Goal: Task Accomplishment & Management: Manage account settings

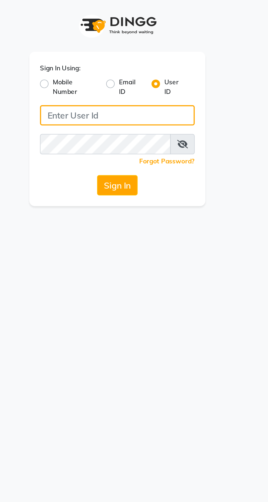
click at [130, 59] on input "Username" at bounding box center [133, 59] width 79 height 10
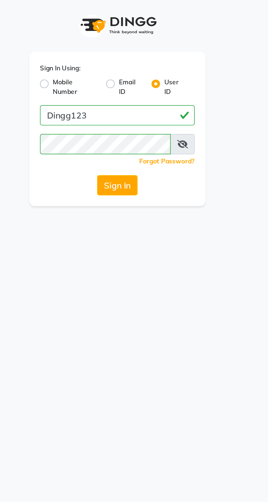
click at [124, 90] on button "Sign In" at bounding box center [134, 95] width 21 height 10
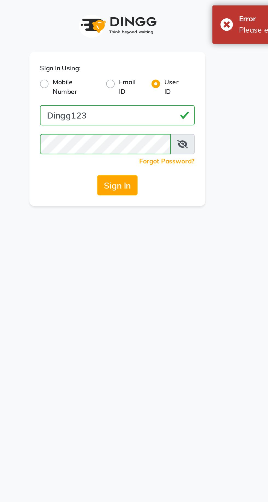
click at [169, 74] on icon at bounding box center [167, 74] width 5 height 4
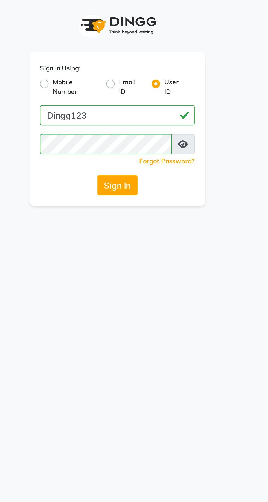
click at [134, 95] on button "Sign In" at bounding box center [134, 95] width 21 height 10
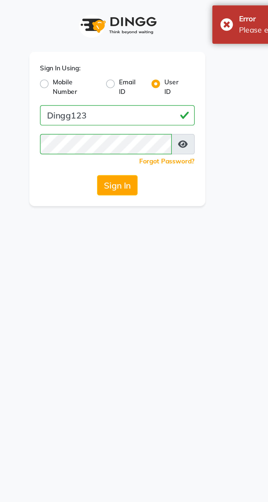
click at [132, 95] on button "Sign In" at bounding box center [134, 95] width 21 height 10
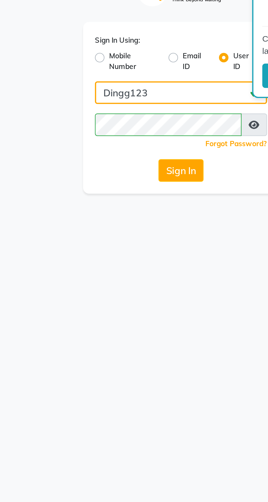
click at [130, 61] on input "Dingg123" at bounding box center [133, 59] width 79 height 10
click at [102, 59] on input "Dingg123" at bounding box center [133, 59] width 79 height 10
type input "dingg123"
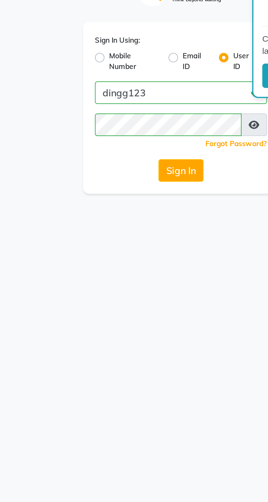
click at [135, 93] on button "Sign In" at bounding box center [134, 95] width 21 height 10
click at [133, 94] on button "Sign In" at bounding box center [134, 95] width 21 height 10
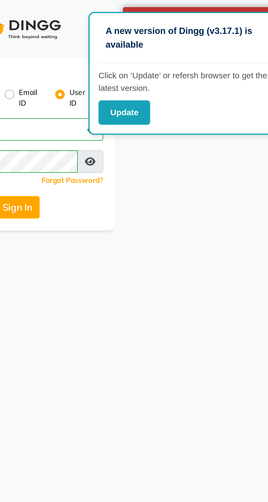
click at [190, 52] on button "Update" at bounding box center [184, 51] width 24 height 11
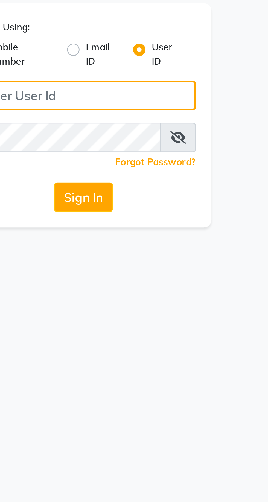
click at [157, 59] on input "Username" at bounding box center [133, 59] width 79 height 10
click at [139, 60] on input "Username" at bounding box center [133, 59] width 79 height 10
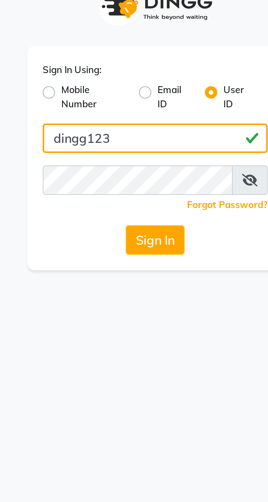
type input "dingg123"
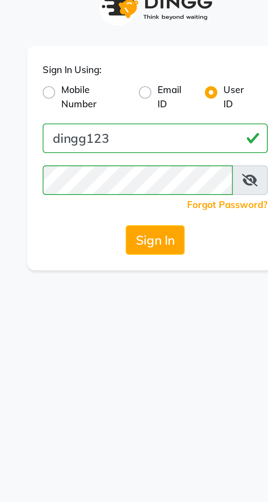
click at [138, 94] on button "Sign In" at bounding box center [134, 95] width 21 height 10
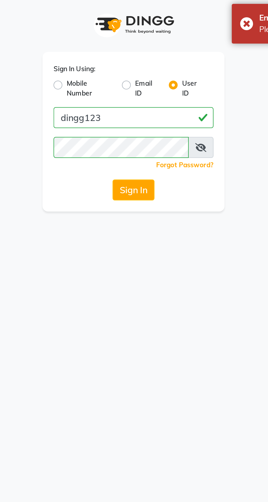
click at [170, 75] on icon at bounding box center [167, 74] width 5 height 4
click at [128, 95] on button "Sign In" at bounding box center [134, 95] width 21 height 10
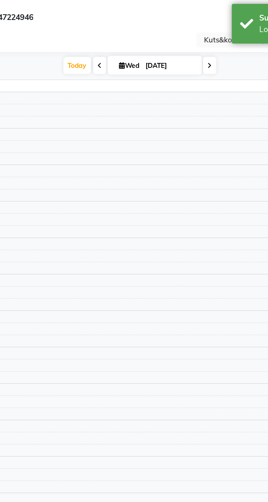
select select "en"
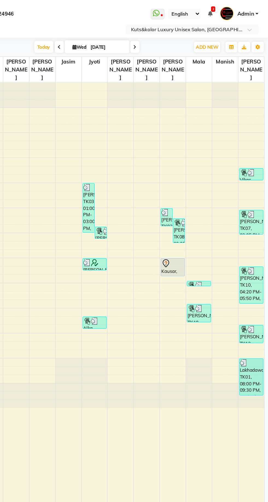
click at [172, 35] on icon at bounding box center [172, 33] width 2 height 3
type input "[DATE]"
